Goal: Find contact information: Find contact information

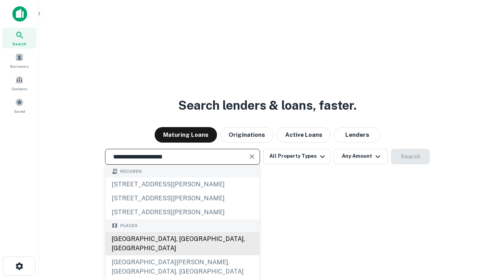
click at [182, 255] on div "[GEOGRAPHIC_DATA], [GEOGRAPHIC_DATA], [GEOGRAPHIC_DATA]" at bounding box center [182, 243] width 154 height 23
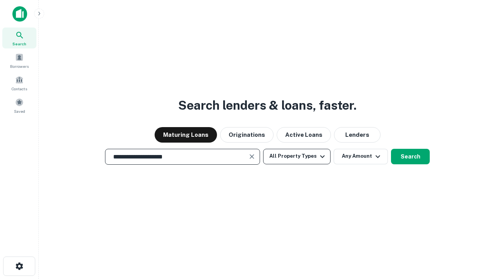
type input "**********"
click at [297, 156] on button "All Property Types" at bounding box center [296, 156] width 67 height 15
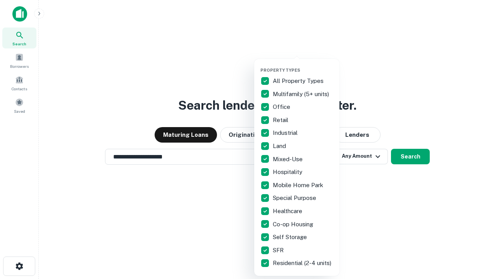
click at [303, 65] on button "button" at bounding box center [302, 65] width 85 height 0
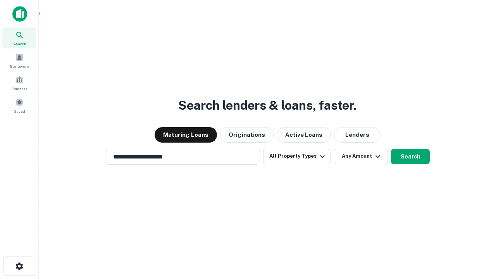
scroll to position [12, 0]
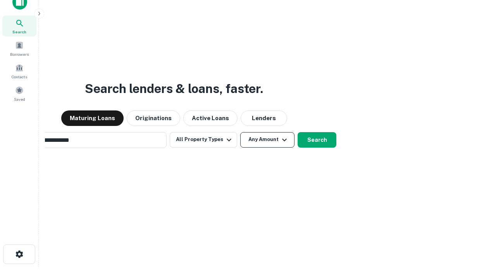
click at [240, 132] on button "Any Amount" at bounding box center [267, 139] width 54 height 15
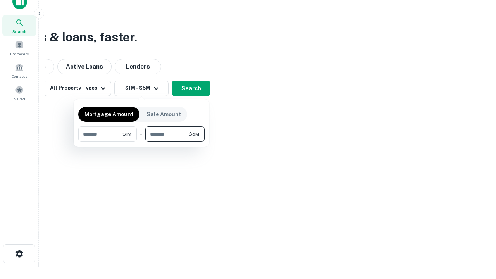
type input "*******"
click at [141, 142] on button "button" at bounding box center [141, 142] width 126 height 0
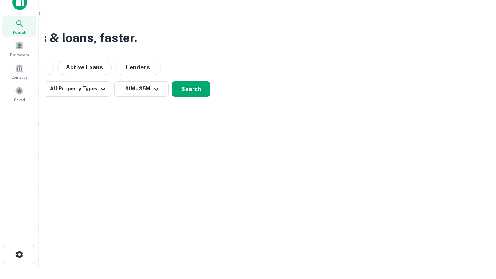
scroll to position [5, 143]
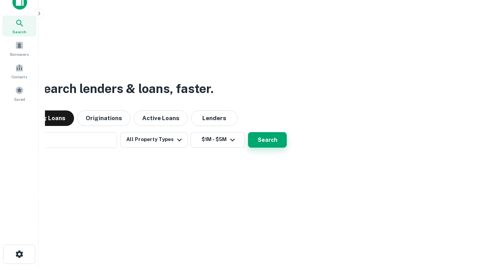
click at [248, 132] on button "Search" at bounding box center [267, 139] width 39 height 15
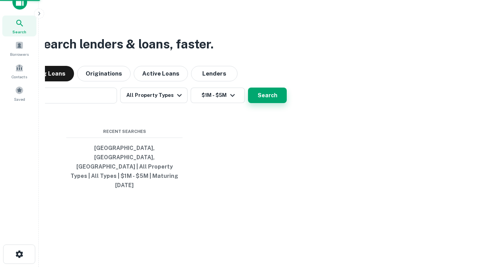
scroll to position [21, 219]
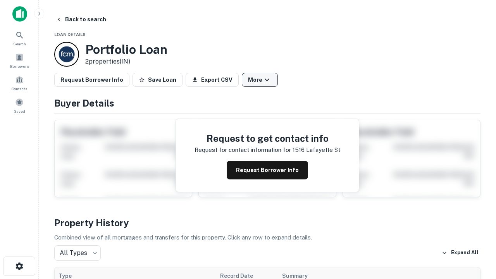
click at [259, 80] on button "More" at bounding box center [260, 80] width 36 height 14
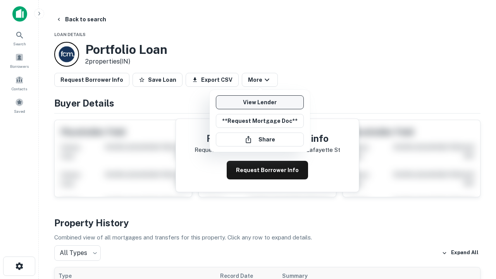
click at [259, 102] on link "View Lender" at bounding box center [260, 102] width 88 height 14
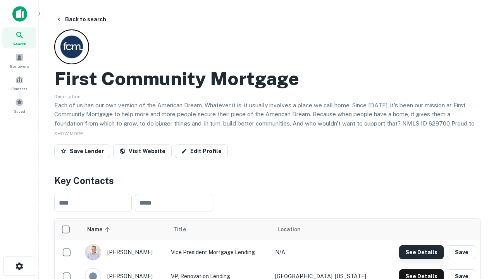
click at [421, 252] on button "See Details" at bounding box center [421, 252] width 45 height 14
click at [19, 266] on icon "button" at bounding box center [19, 265] width 9 height 9
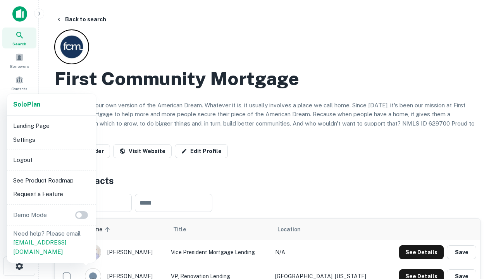
click at [51, 160] on li "Logout" at bounding box center [51, 160] width 83 height 14
